Goal: Transaction & Acquisition: Book appointment/travel/reservation

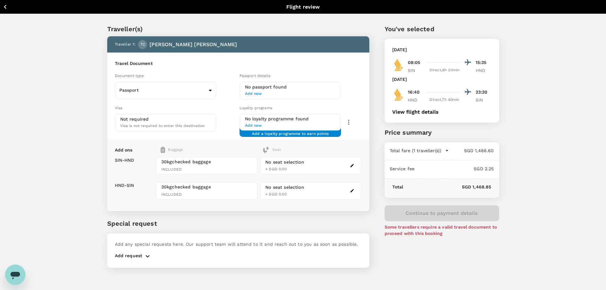
click at [8, 8] on icon "button" at bounding box center [5, 7] width 8 height 8
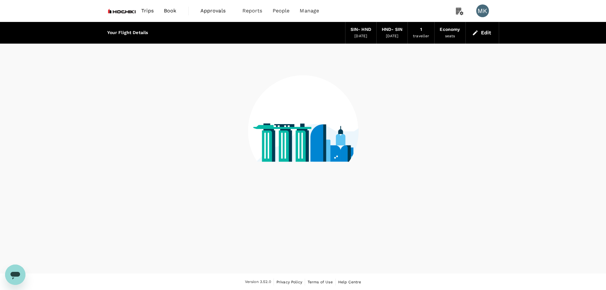
scroll to position [1, 0]
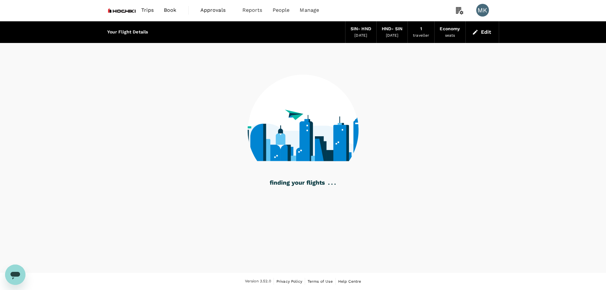
click at [147, 9] on span "Trips" at bounding box center [147, 10] width 12 height 8
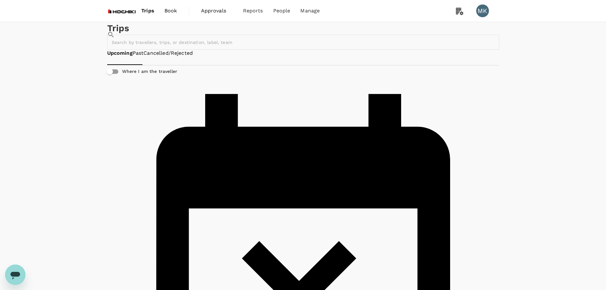
click at [173, 12] on span "Book" at bounding box center [171, 11] width 13 height 8
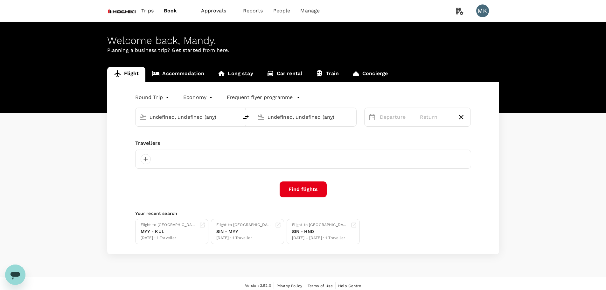
type input "Singapore Changi (SIN)"
type input "Tokyo Intl (HND)"
type input "Singapore Changi (SIN)"
type input "Tokyo Intl (HND)"
type input "Singapore Changi (SIN)"
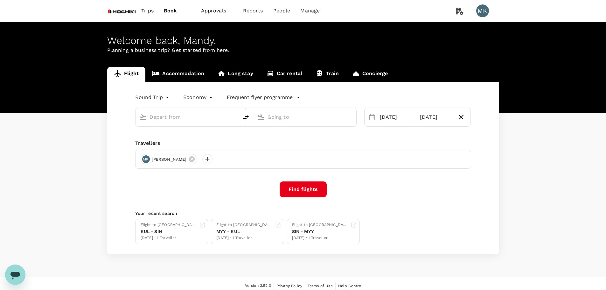
type input "Tokyo Intl (HND)"
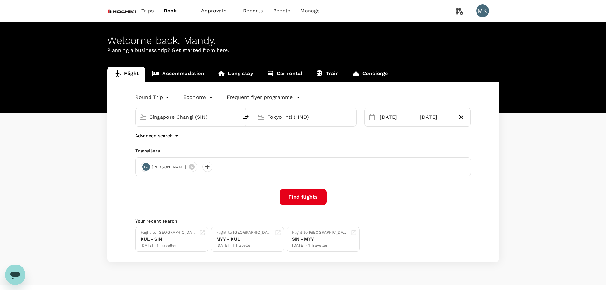
click at [185, 72] on link "Accommodation" at bounding box center [178, 74] width 66 height 15
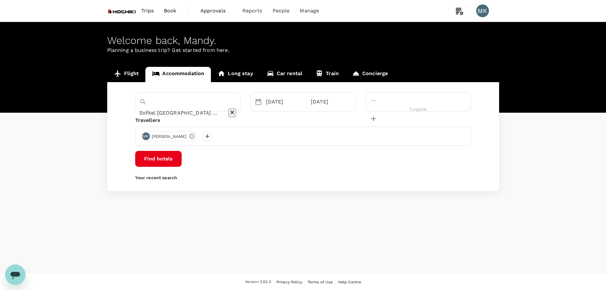
click at [193, 108] on input "Sofitel [GEOGRAPHIC_DATA] [GEOGRAPHIC_DATA]" at bounding box center [179, 113] width 80 height 10
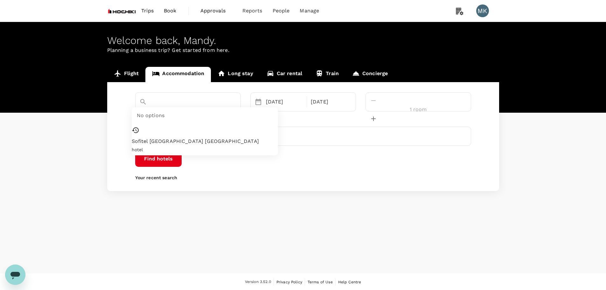
paste input "HOTEL [GEOGRAPHIC_DATA]"
type input "Sofitel [GEOGRAPHIC_DATA] [GEOGRAPHIC_DATA]"
click at [305, 99] on div "[DATE]" at bounding box center [285, 101] width 42 height 13
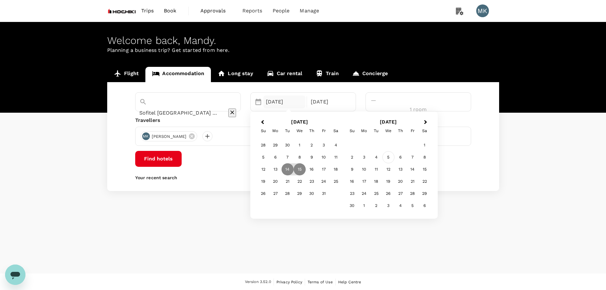
click at [395, 157] on div "5" at bounding box center [389, 157] width 12 height 12
click at [342, 158] on div "8" at bounding box center [336, 157] width 12 height 12
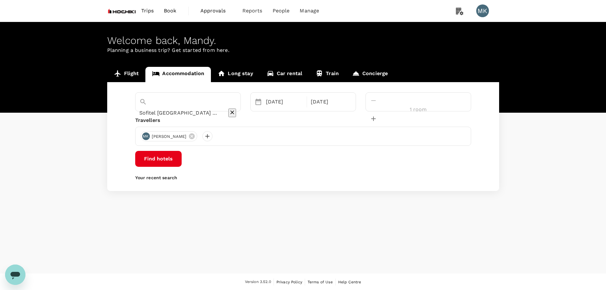
click at [182, 162] on button "Find hotels" at bounding box center [158, 159] width 46 height 16
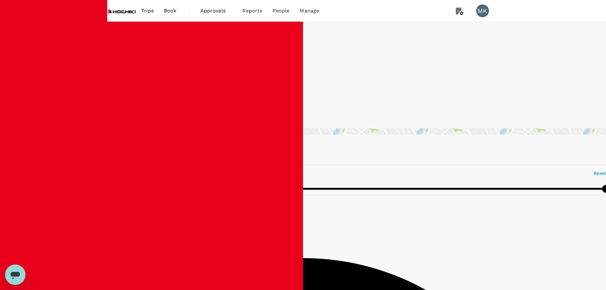
type input "191"
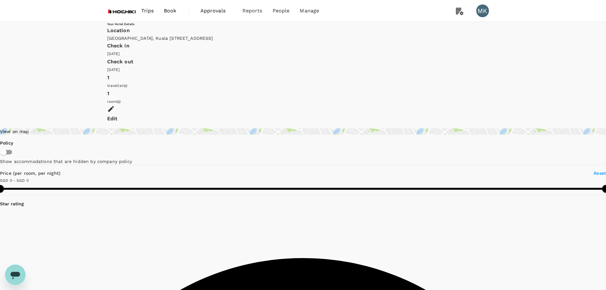
click at [248, 39] on div "[GEOGRAPHIC_DATA], Kuala [STREET_ADDRESS]" at bounding box center [303, 38] width 392 height 6
click at [115, 105] on icon at bounding box center [111, 109] width 8 height 8
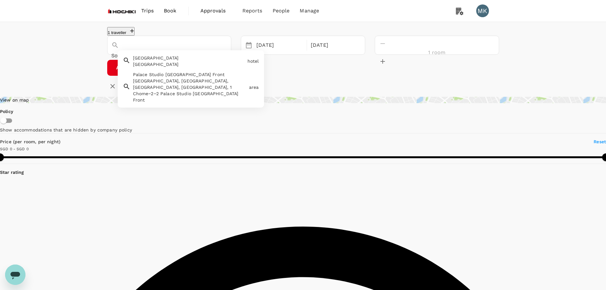
click at [184, 52] on input "Sofitel [GEOGRAPHIC_DATA] [GEOGRAPHIC_DATA]" at bounding box center [160, 56] width 98 height 10
paste input "HOTEL [GEOGRAPHIC_DATA]"
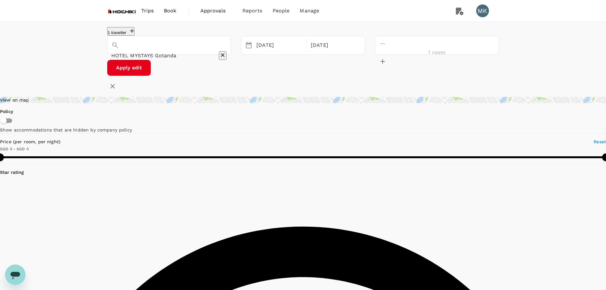
type input "Sofitel [GEOGRAPHIC_DATA] [GEOGRAPHIC_DATA]"
drag, startPoint x: 210, startPoint y: 51, endPoint x: 117, endPoint y: 54, distance: 92.7
click at [117, 54] on div "Sofitel [GEOGRAPHIC_DATA] [GEOGRAPHIC_DATA]" at bounding box center [169, 50] width 116 height 21
paste input "text"
type input "[GEOGRAPHIC_DATA]"
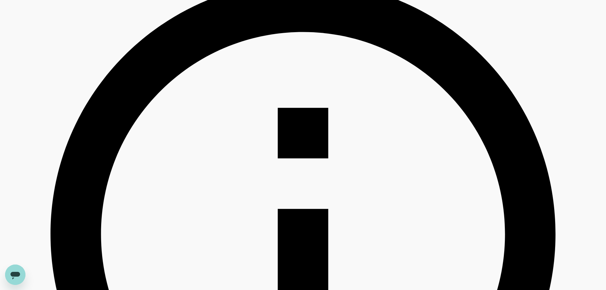
scroll to position [264, 0]
